Goal: Transaction & Acquisition: Purchase product/service

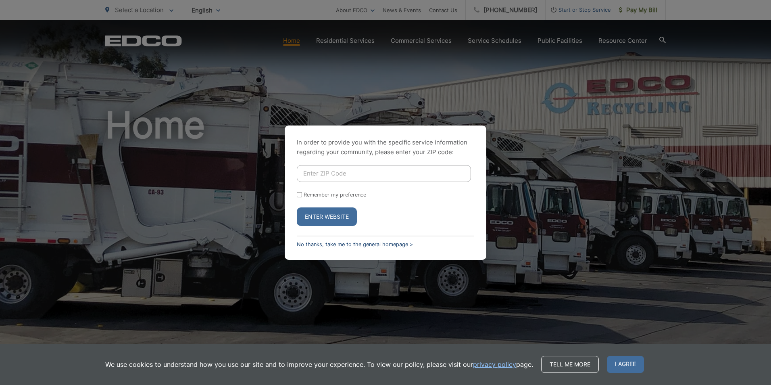
click at [356, 244] on link "No thanks, take me to the general homepage >" at bounding box center [355, 244] width 116 height 6
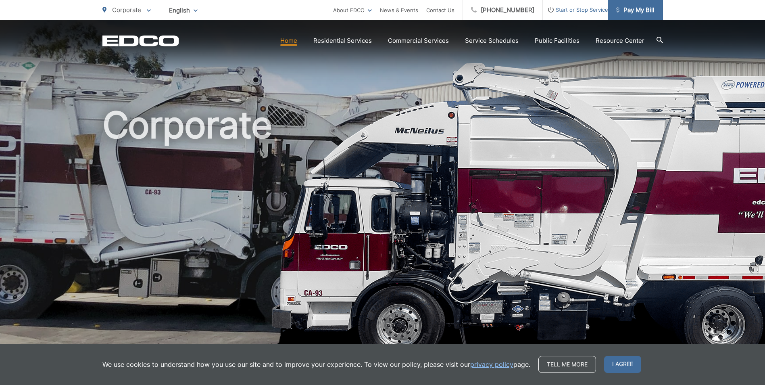
click at [631, 10] on span "Pay My Bill" at bounding box center [635, 10] width 38 height 10
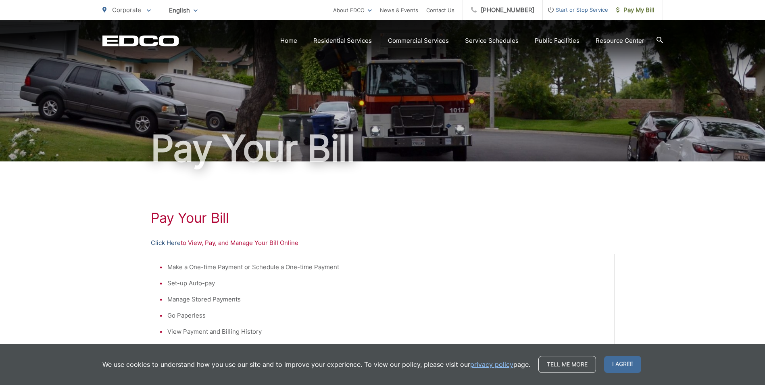
click at [171, 243] on link "Click Here" at bounding box center [166, 243] width 30 height 10
